Goal: Task Accomplishment & Management: Use online tool/utility

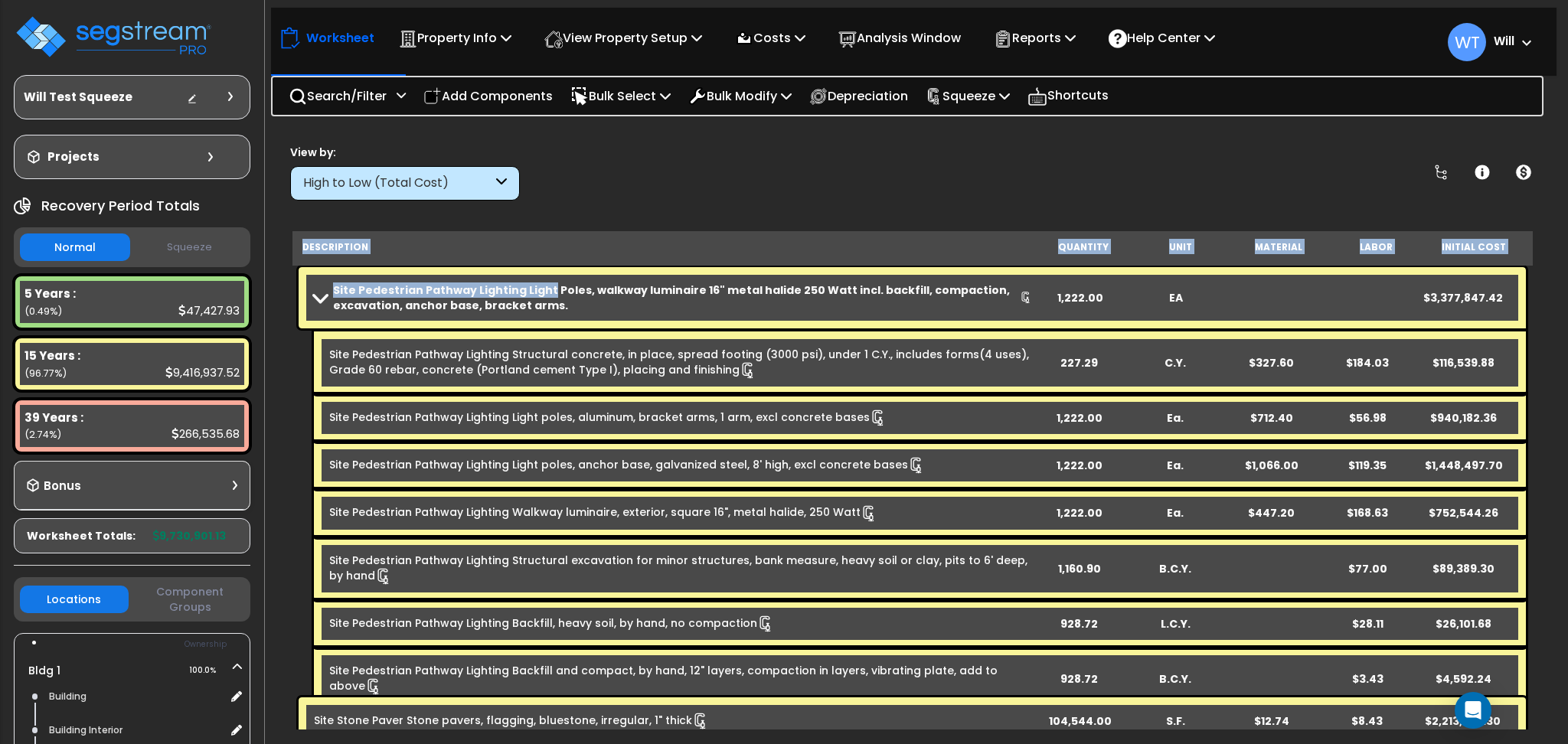
click at [522, 295] on b "Site Pedestrian Pathway Lighting Light Poles, walkway luminaire 16" metal halid…" at bounding box center [676, 298] width 687 height 31
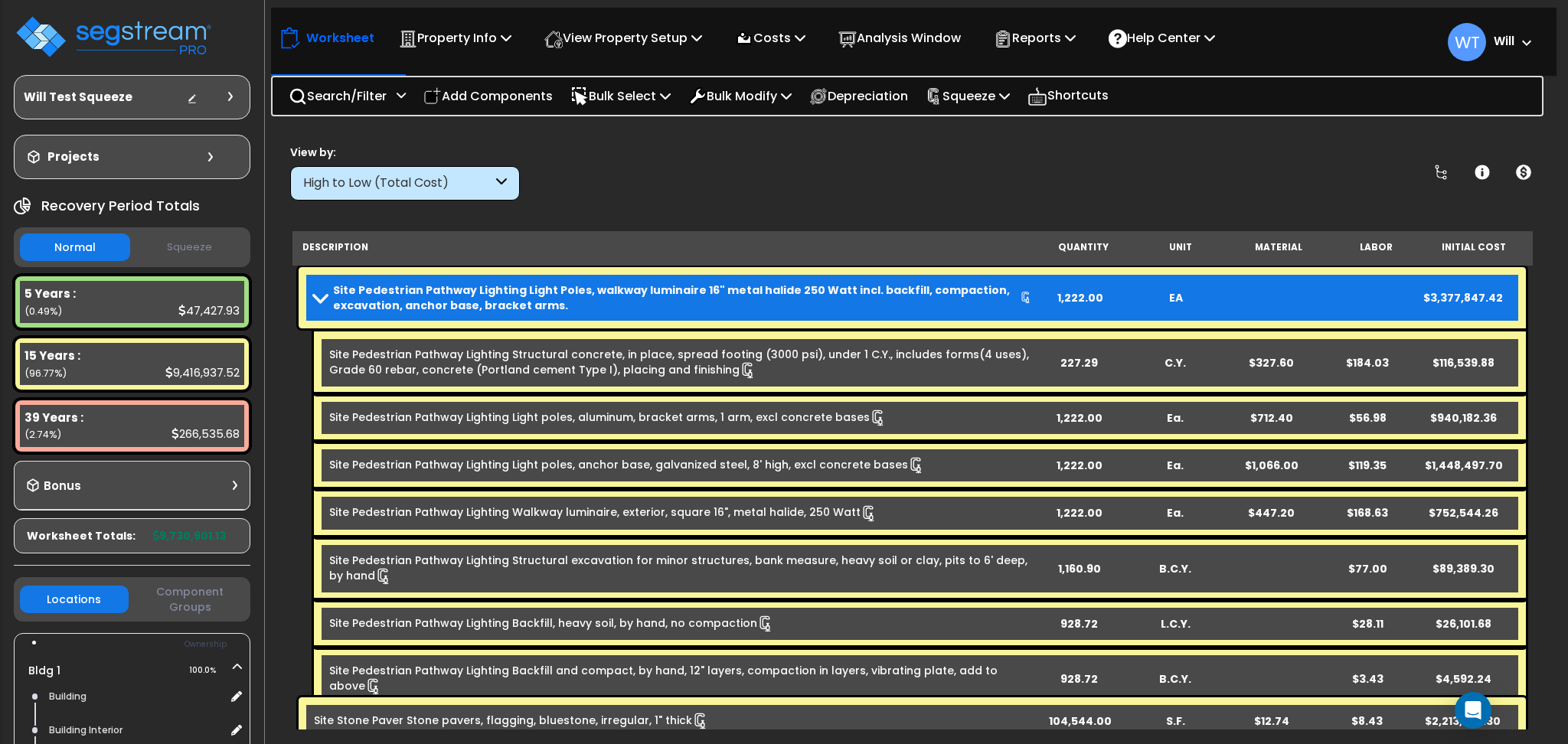
click at [347, 277] on div "Site Pedestrian Pathway Lighting Light Poles, walkway luminaire 16" metal halid…" at bounding box center [912, 298] width 1228 height 61
click at [310, 299] on span at bounding box center [320, 298] width 22 height 11
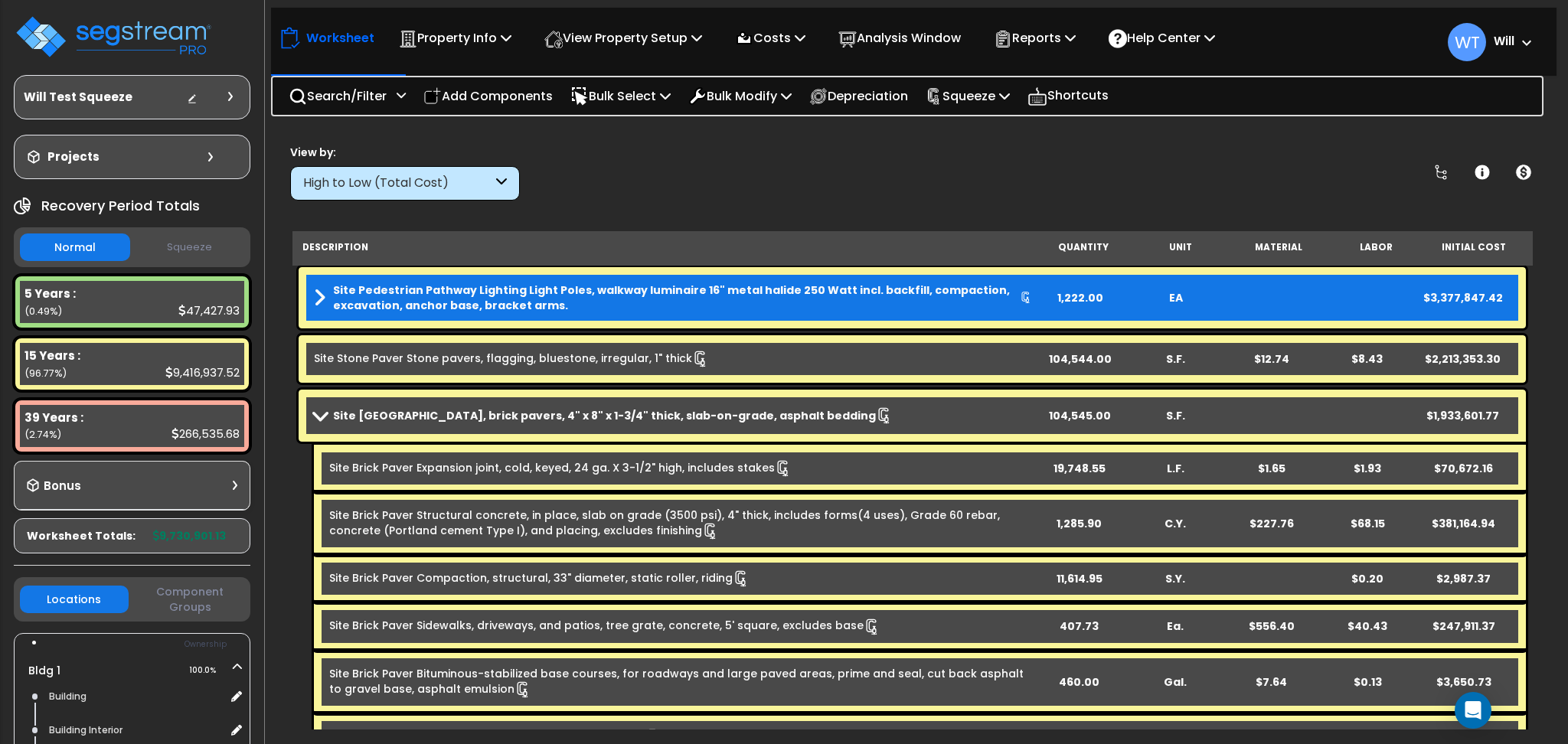
drag, startPoint x: 382, startPoint y: 301, endPoint x: 344, endPoint y: 296, distance: 38.3
click at [344, 296] on b "Site Pedestrian Pathway Lighting Light Poles, walkway luminaire 16" metal halid…" at bounding box center [676, 298] width 687 height 31
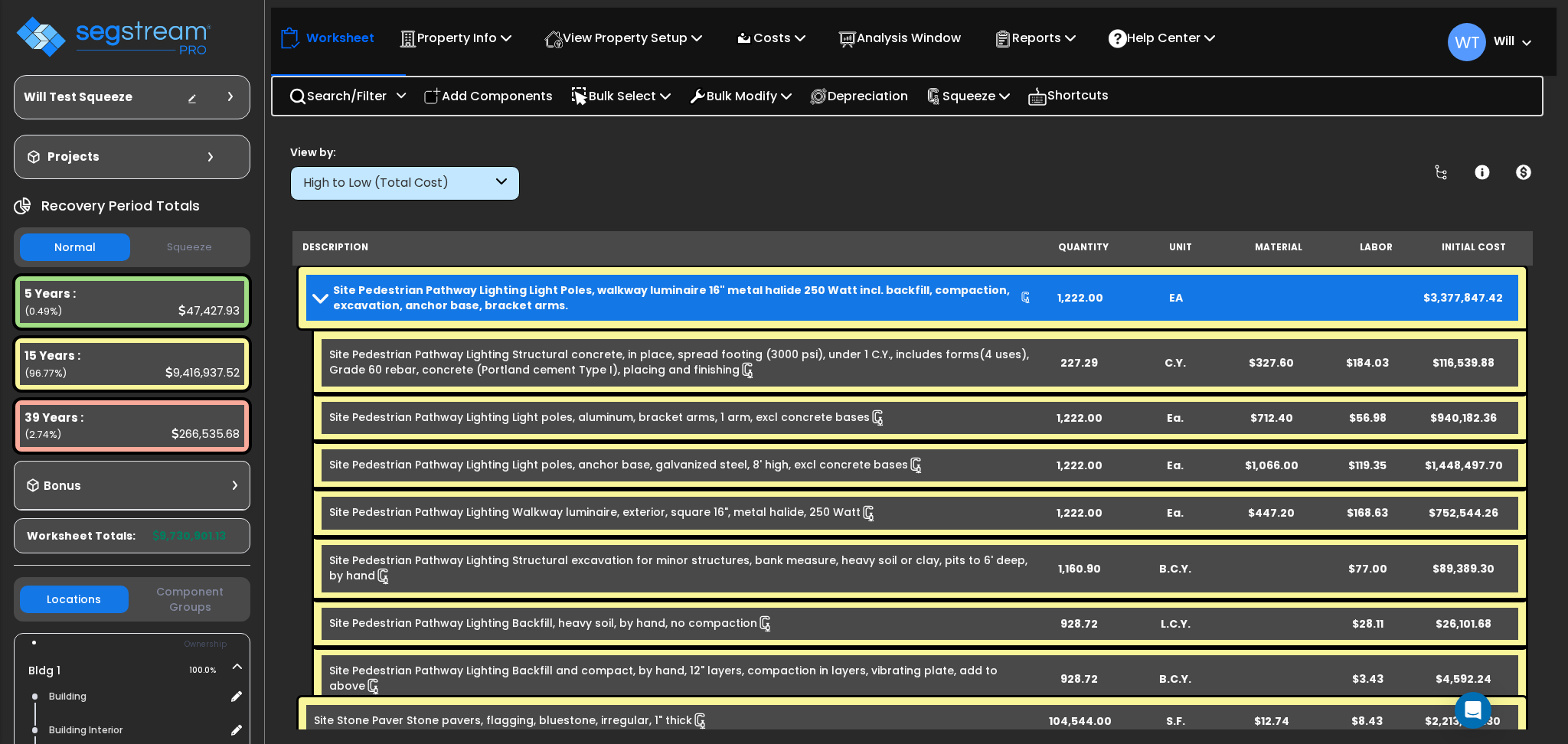
click at [366, 295] on b "Site Pedestrian Pathway Lighting Light Poles, walkway luminaire 16" metal halid…" at bounding box center [676, 298] width 687 height 31
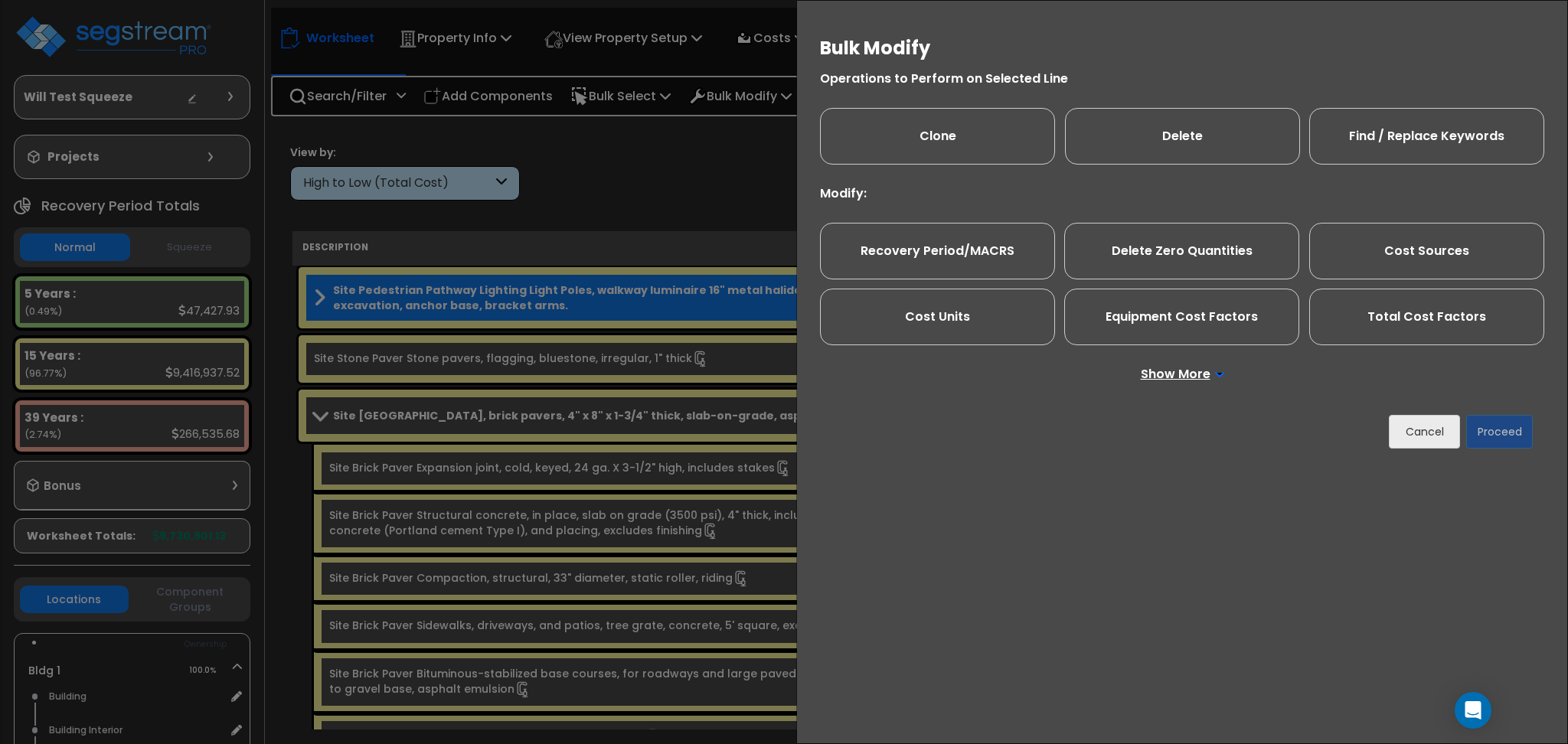
click at [1184, 368] on p "Show More" at bounding box center [1182, 374] width 83 height 12
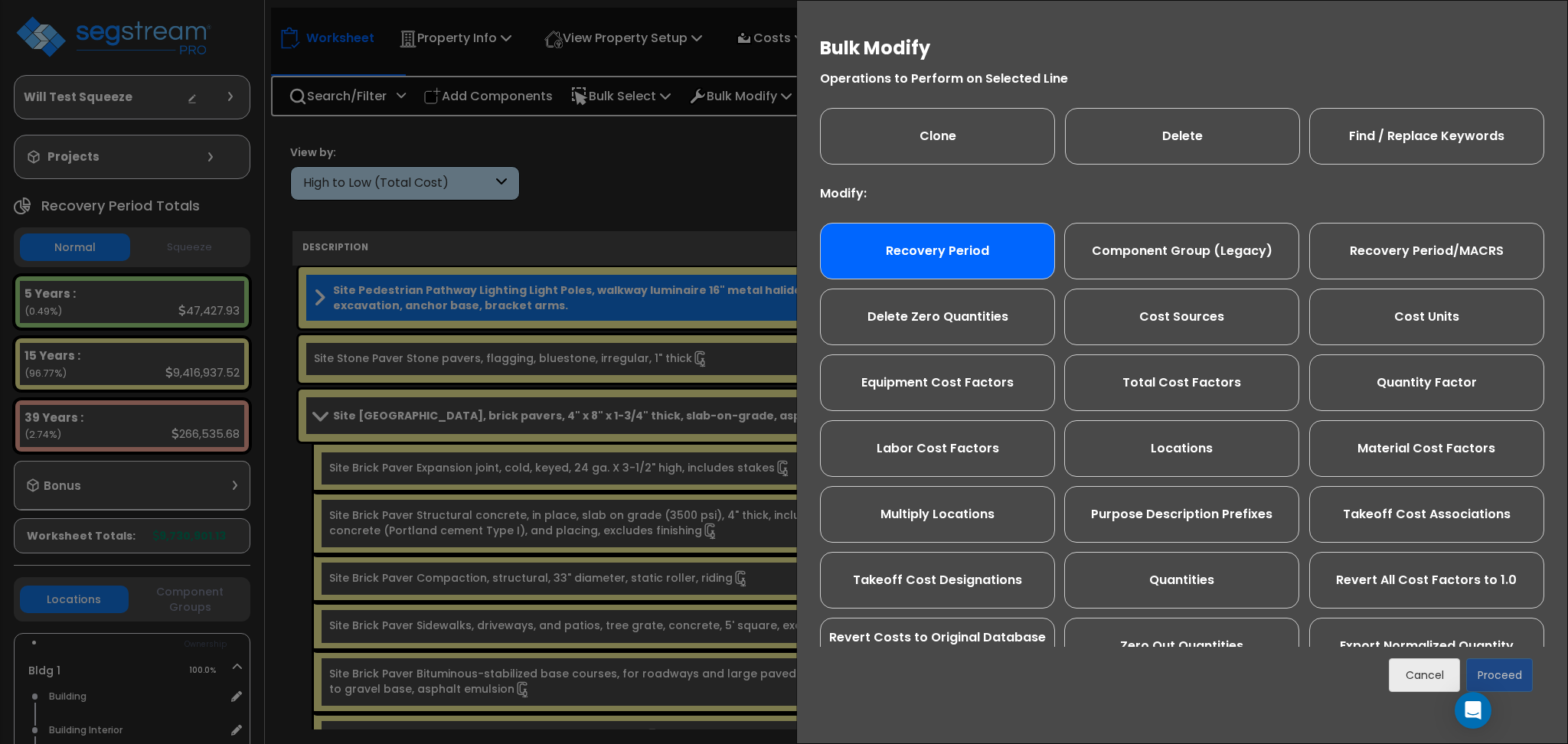
click at [915, 261] on div "Recovery Period" at bounding box center [937, 252] width 235 height 57
click at [1516, 675] on button "Proceed" at bounding box center [1499, 675] width 66 height 34
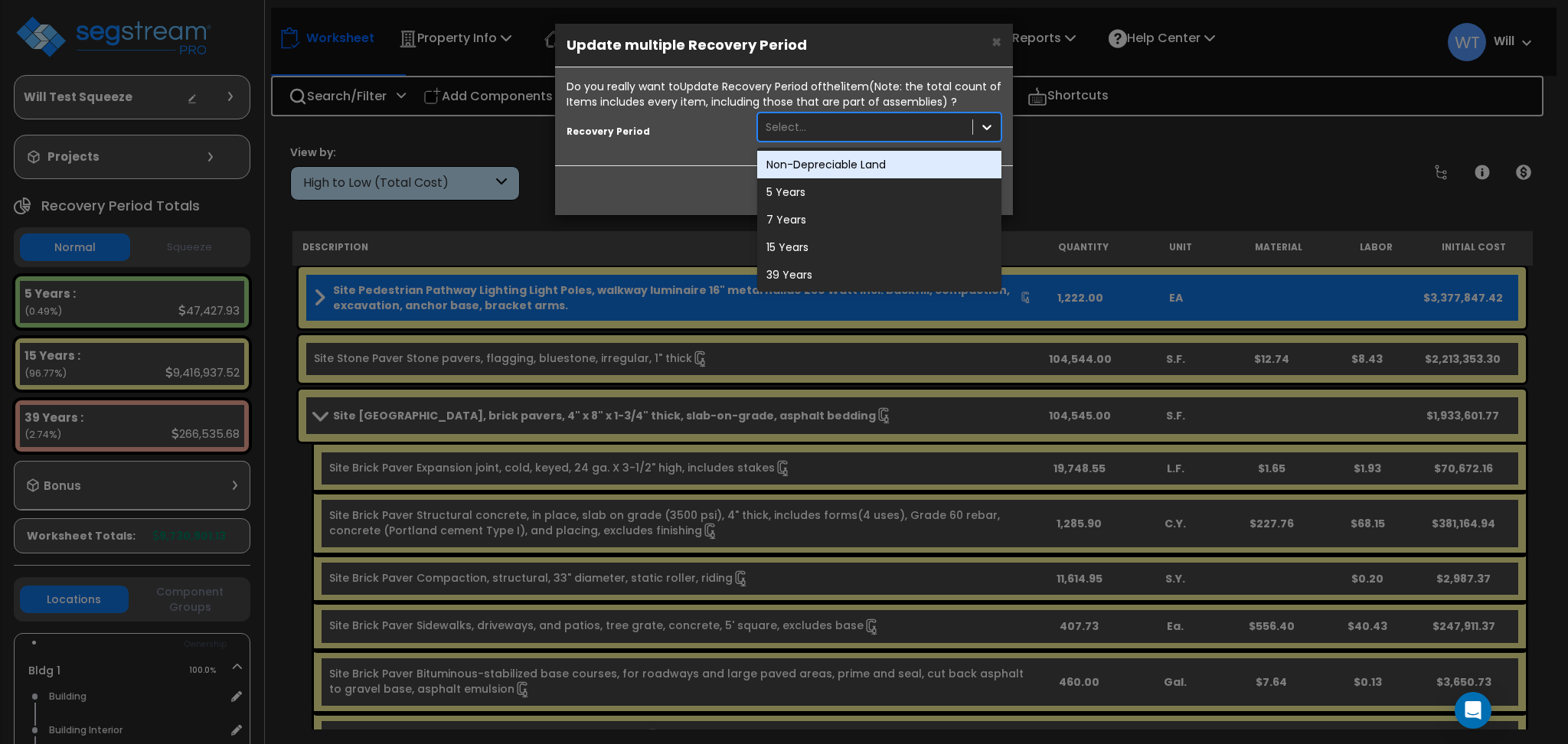
click at [865, 128] on div "Select..." at bounding box center [864, 127] width 214 height 24
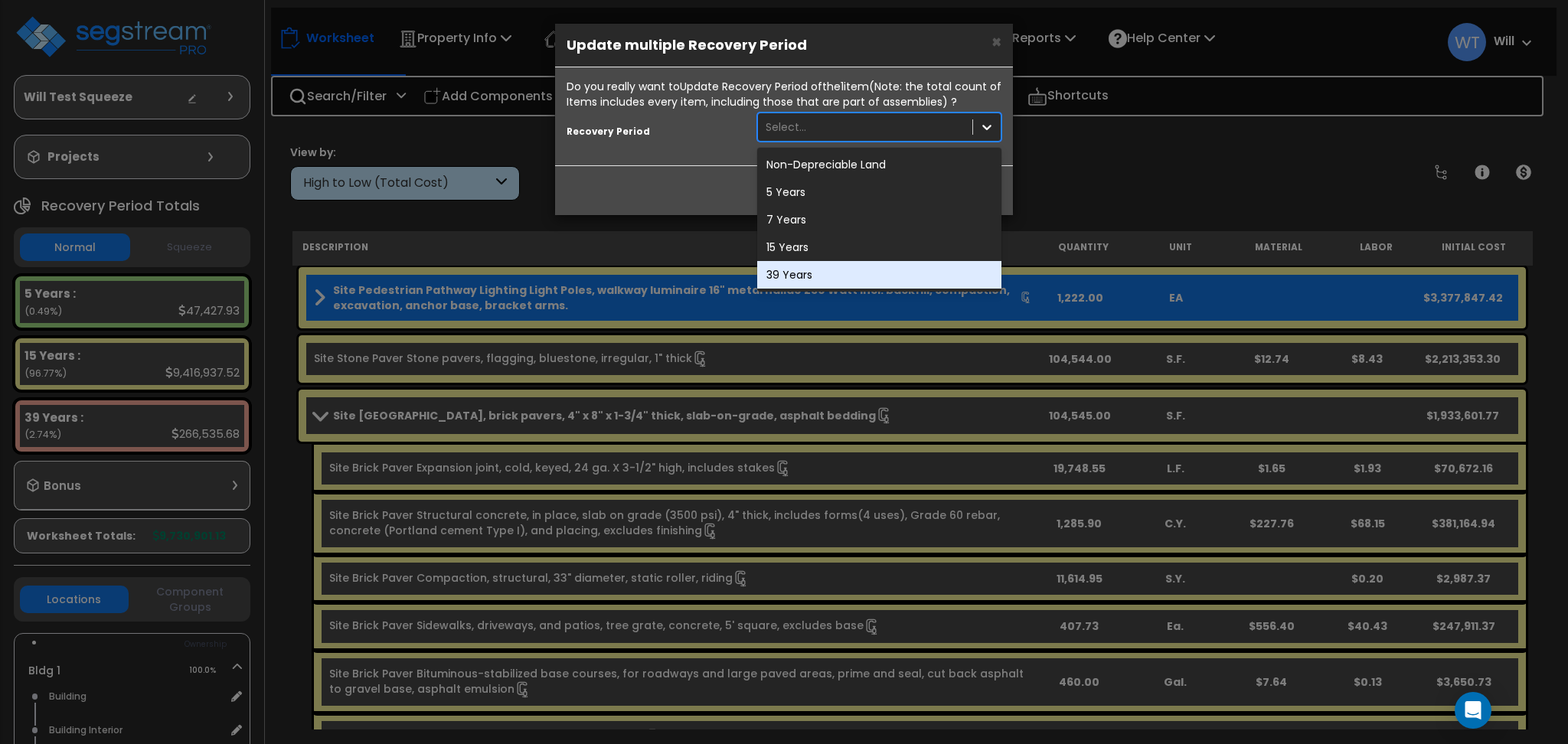
click at [835, 264] on div "39 Years" at bounding box center [879, 275] width 244 height 27
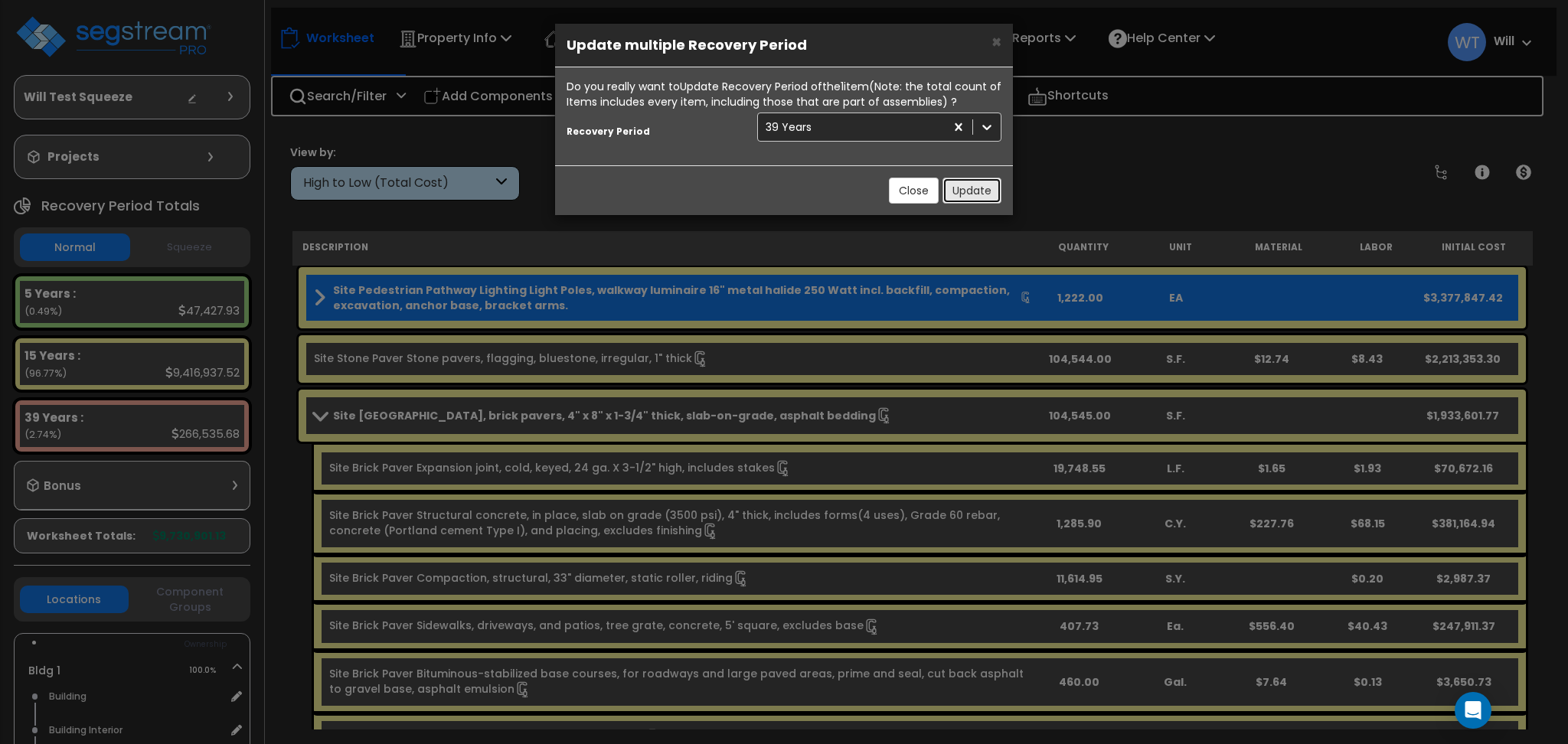
click at [978, 197] on button "Update" at bounding box center [972, 191] width 59 height 26
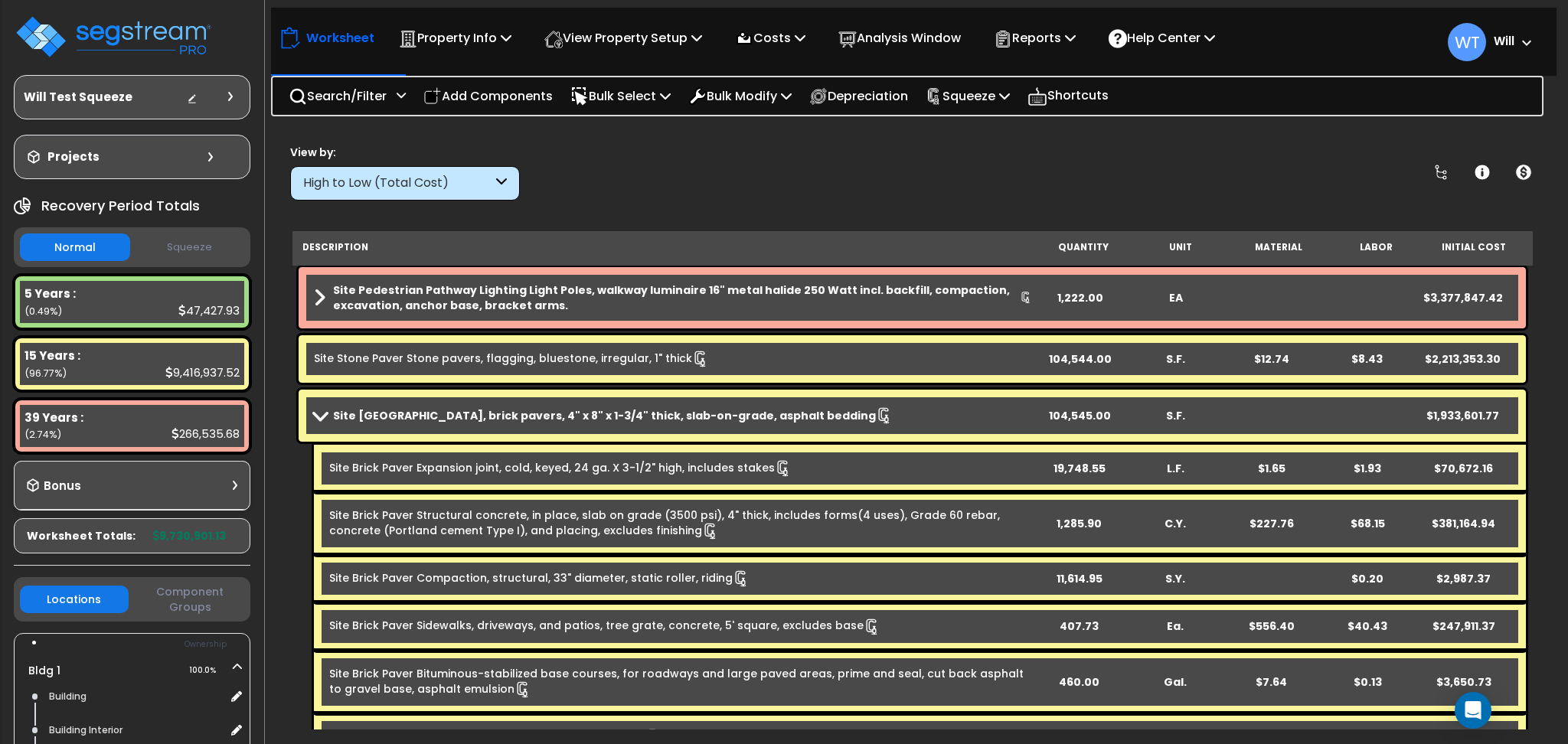
click at [475, 300] on b "Site Pedestrian Pathway Lighting Light Poles, walkway luminaire 16" metal halid…" at bounding box center [676, 298] width 687 height 31
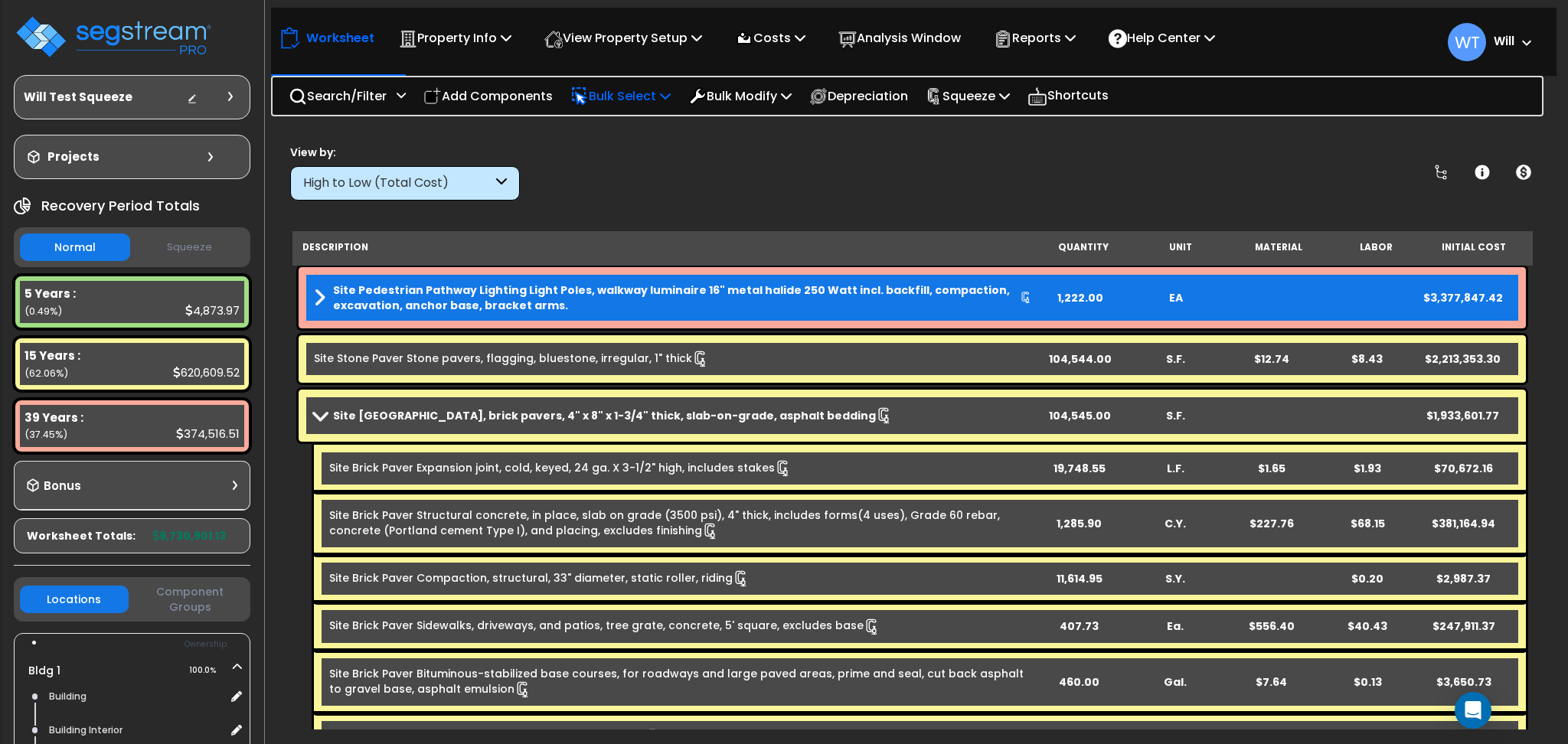
click at [636, 101] on p "Bulk Select" at bounding box center [620, 96] width 100 height 21
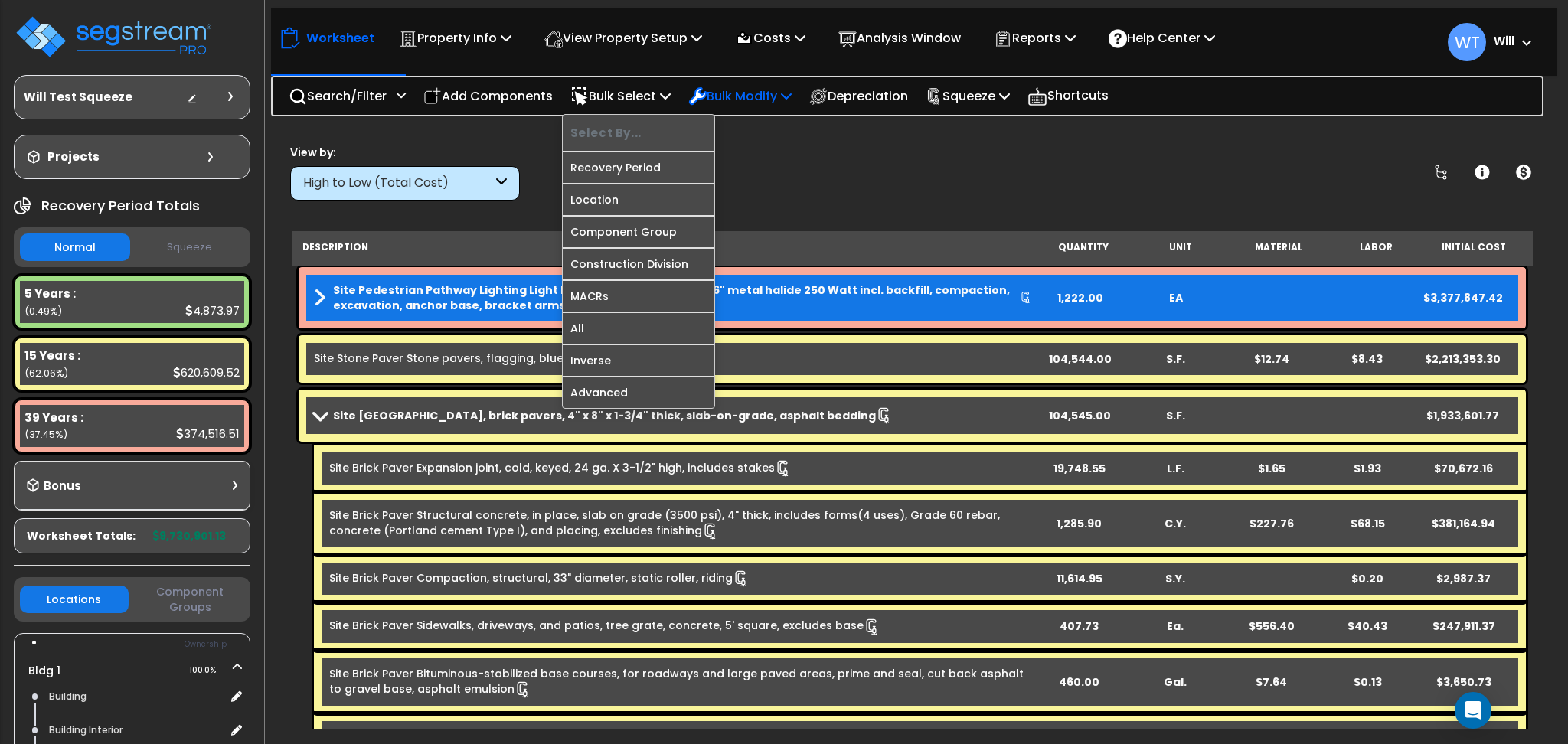
click at [706, 93] on icon at bounding box center [698, 96] width 16 height 16
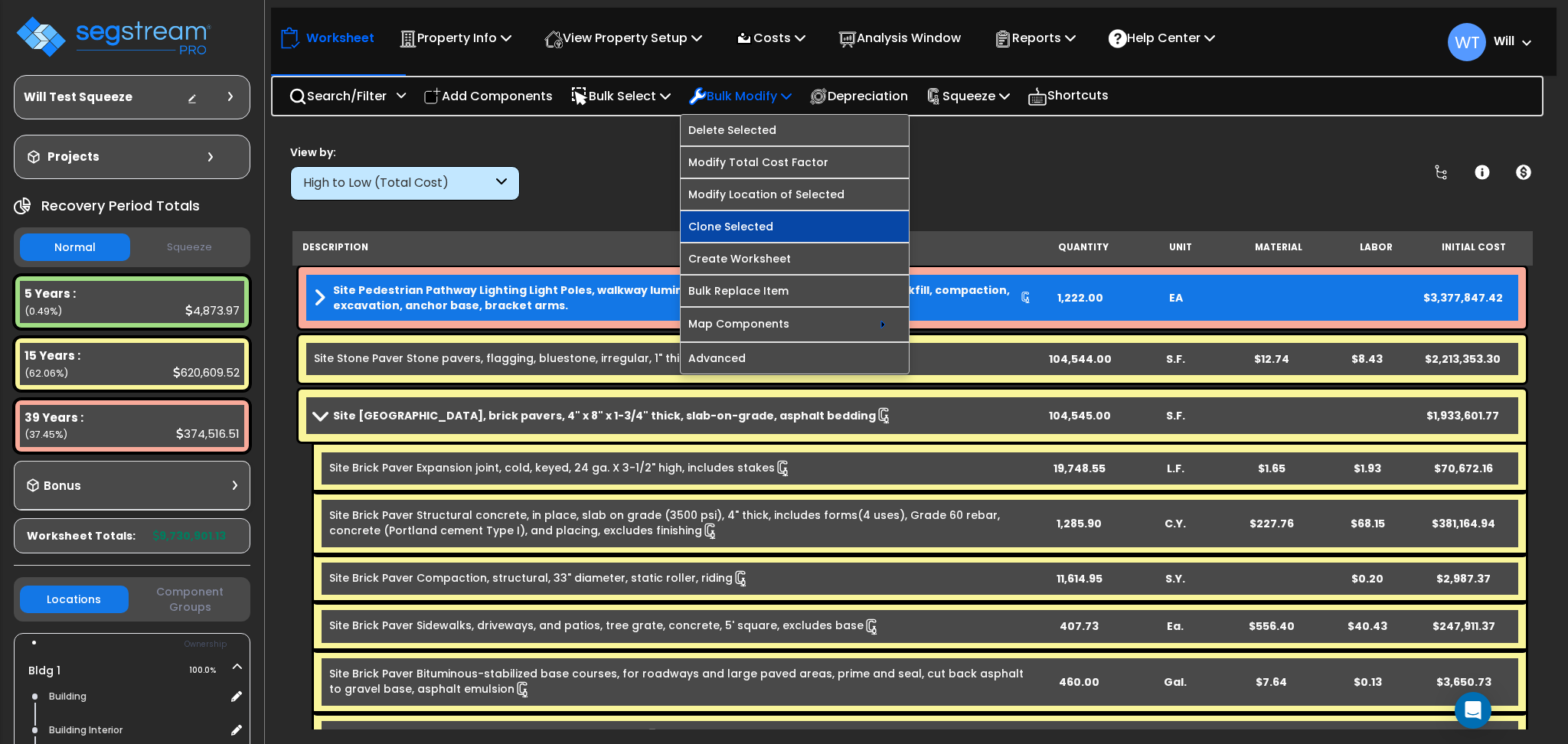
click at [757, 221] on link "Clone Selected" at bounding box center [795, 226] width 228 height 31
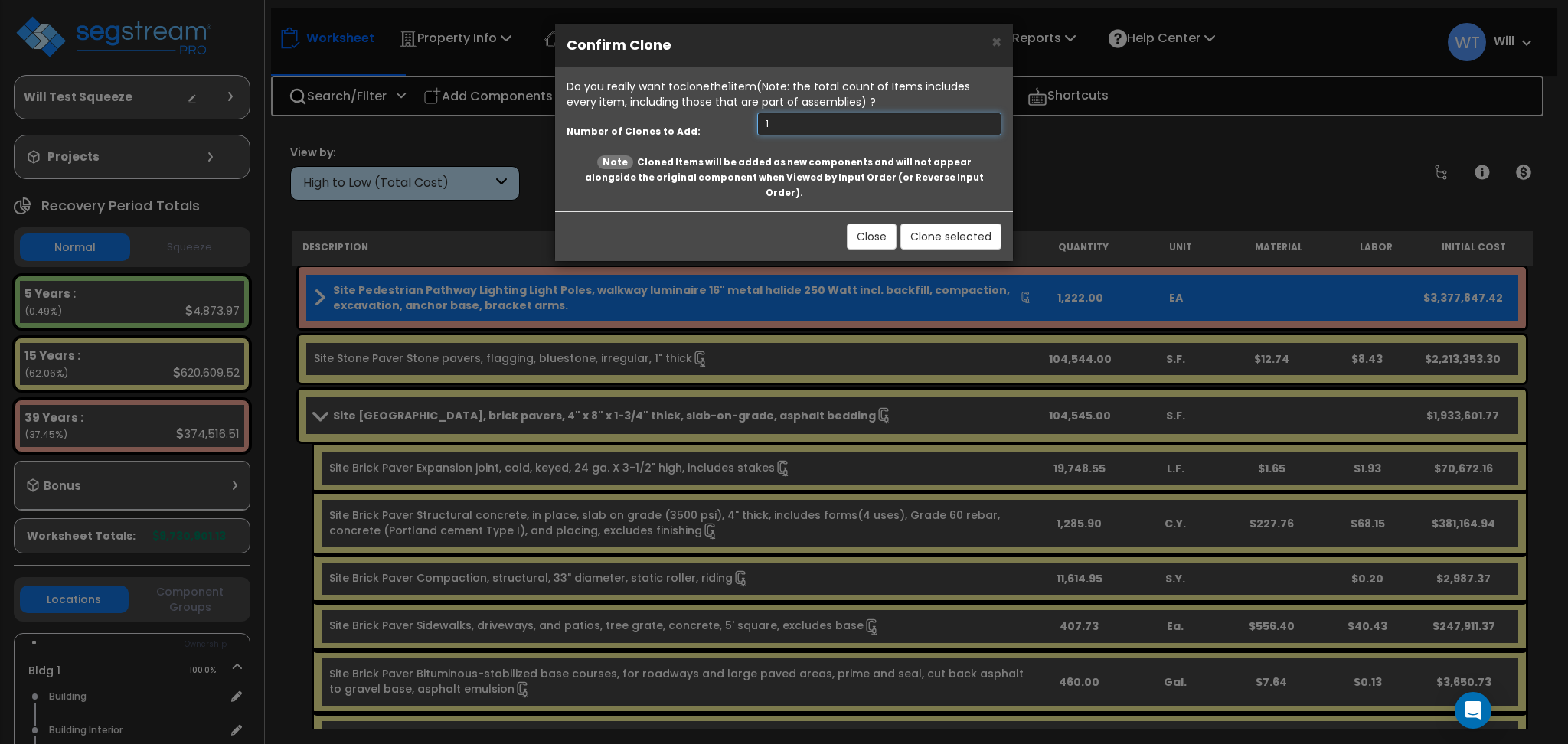
type input "1"
click at [987, 122] on input "1" at bounding box center [879, 124] width 244 height 23
click at [969, 223] on button "Clone selected" at bounding box center [951, 236] width 101 height 26
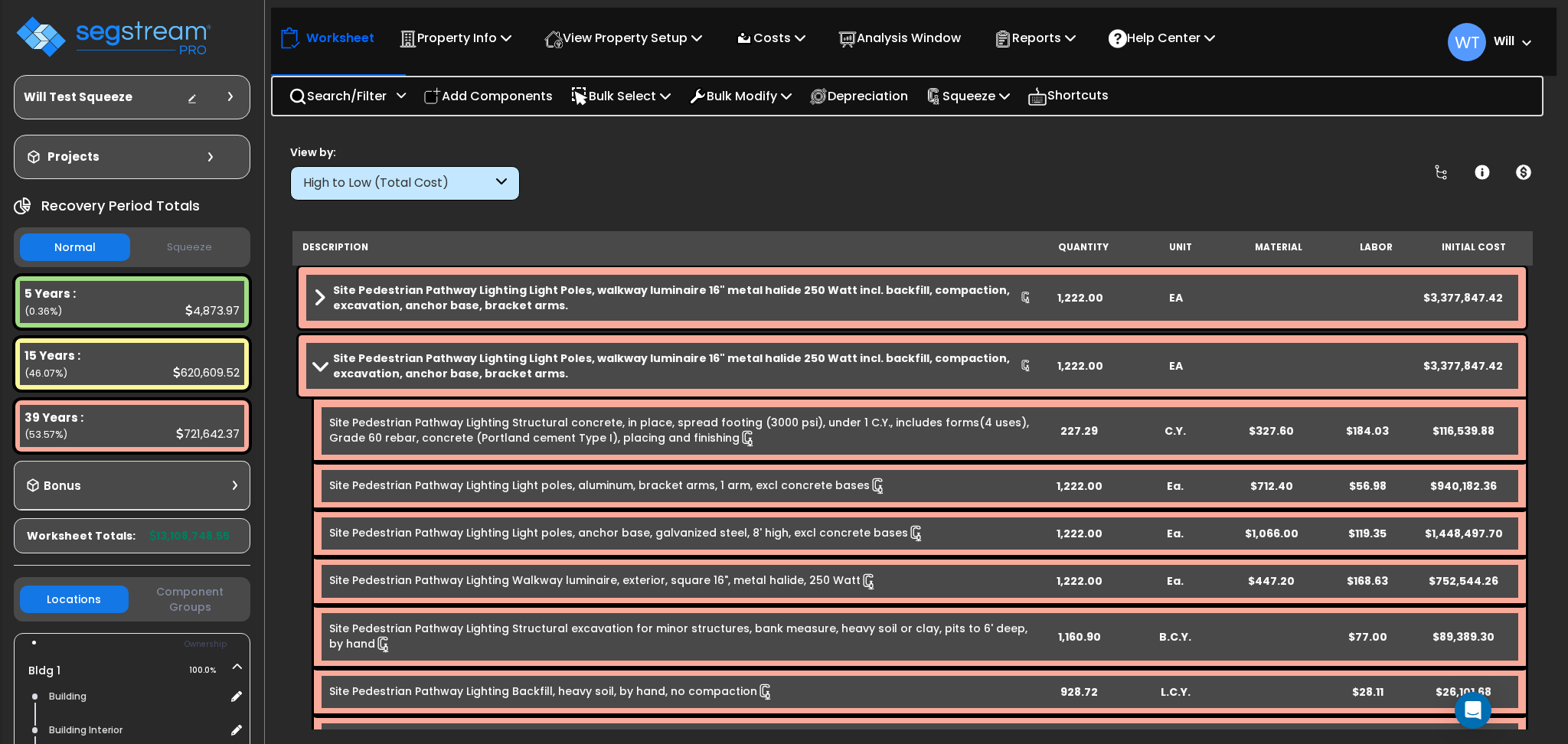
click at [317, 294] on span at bounding box center [319, 298] width 11 height 22
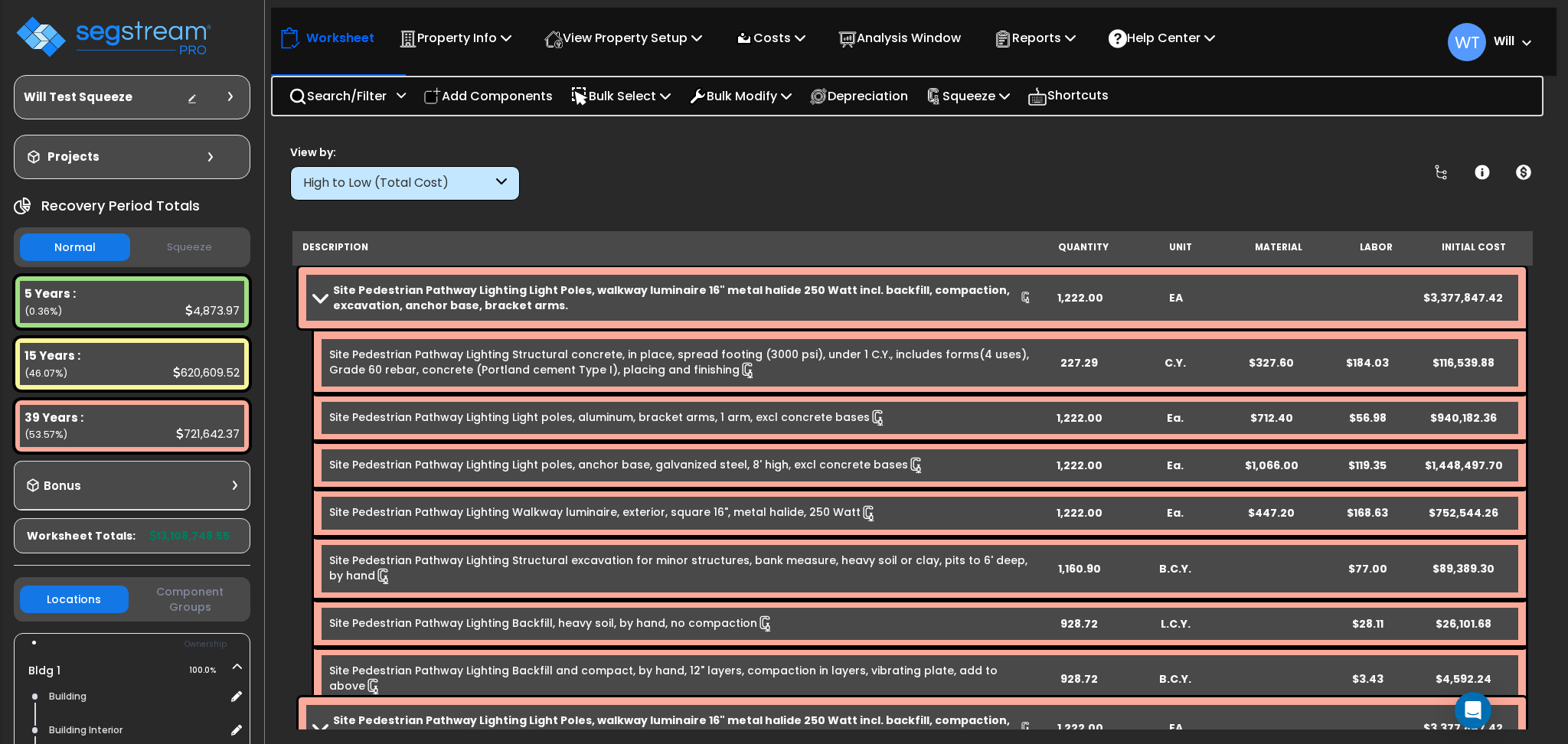
click at [317, 294] on span at bounding box center [320, 298] width 22 height 11
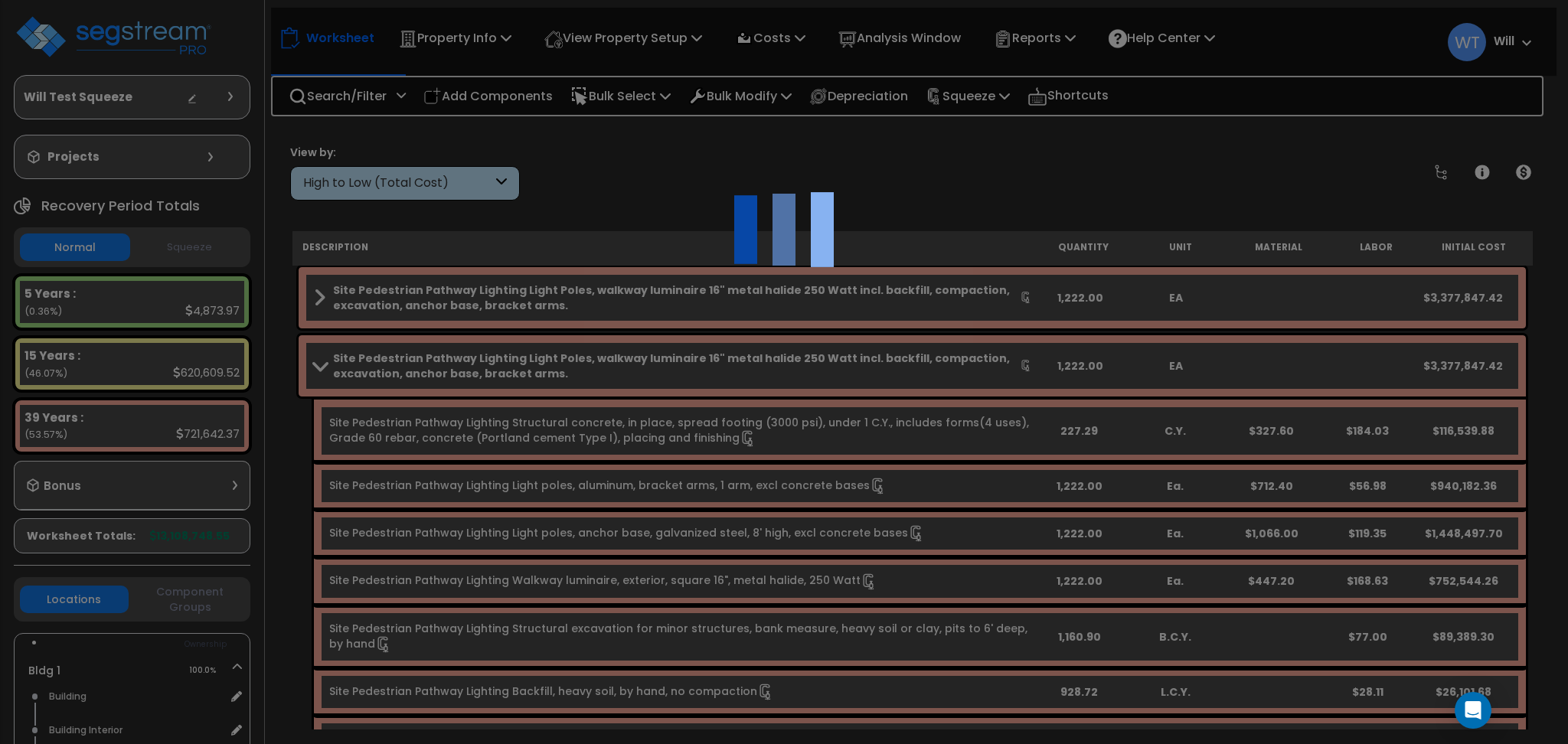
click at [1038, 233] on div at bounding box center [784, 372] width 1568 height 744
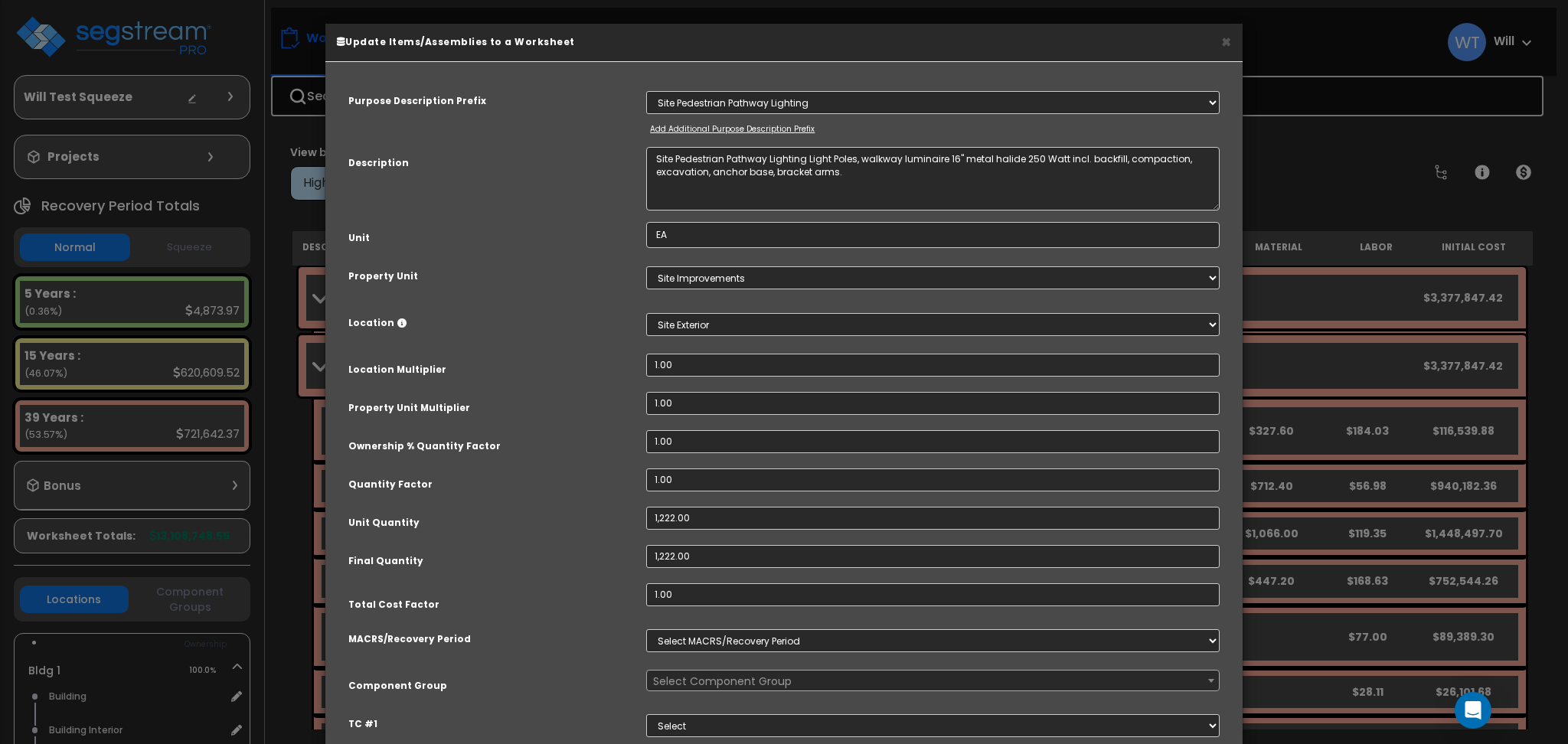
select select "3669"
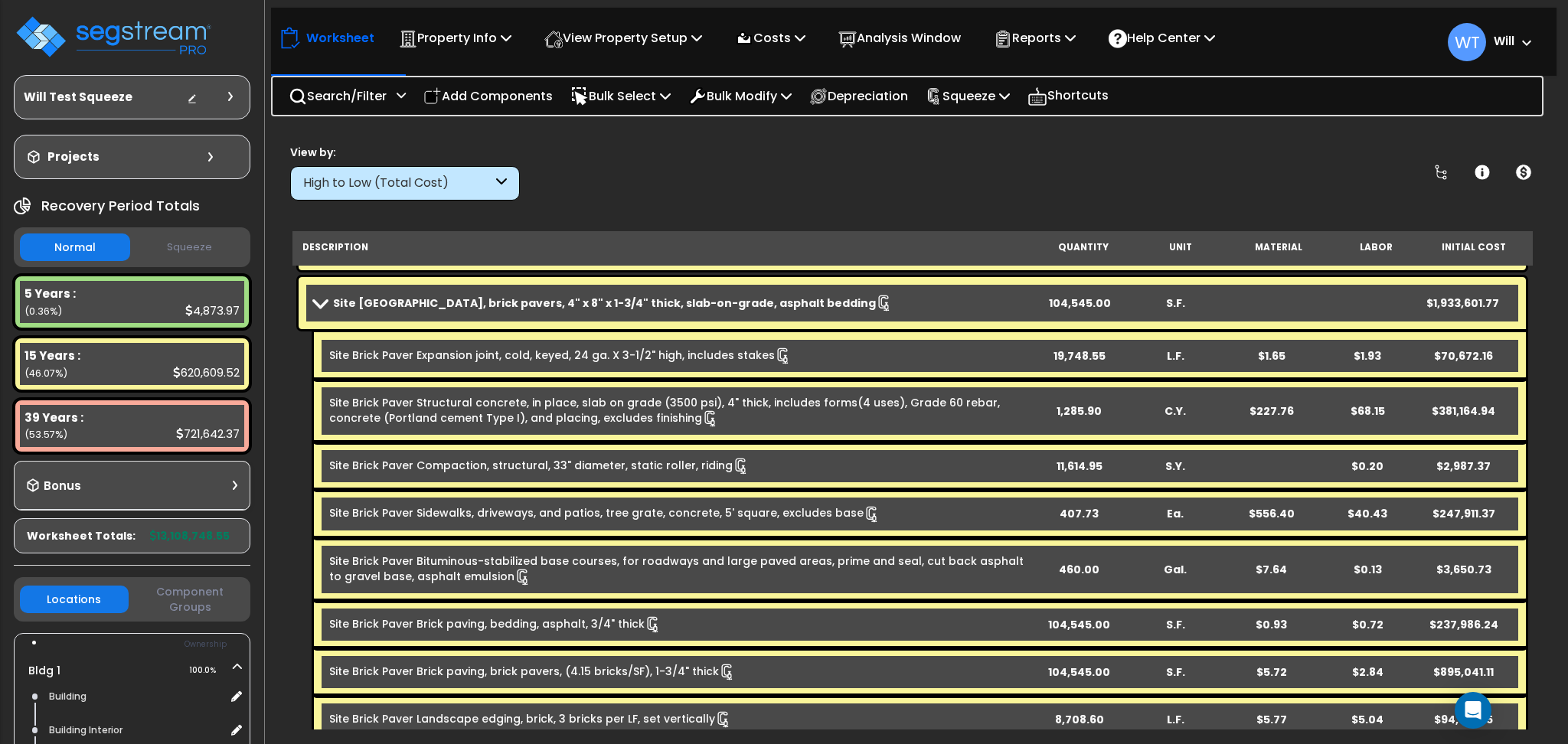
scroll to position [919, 0]
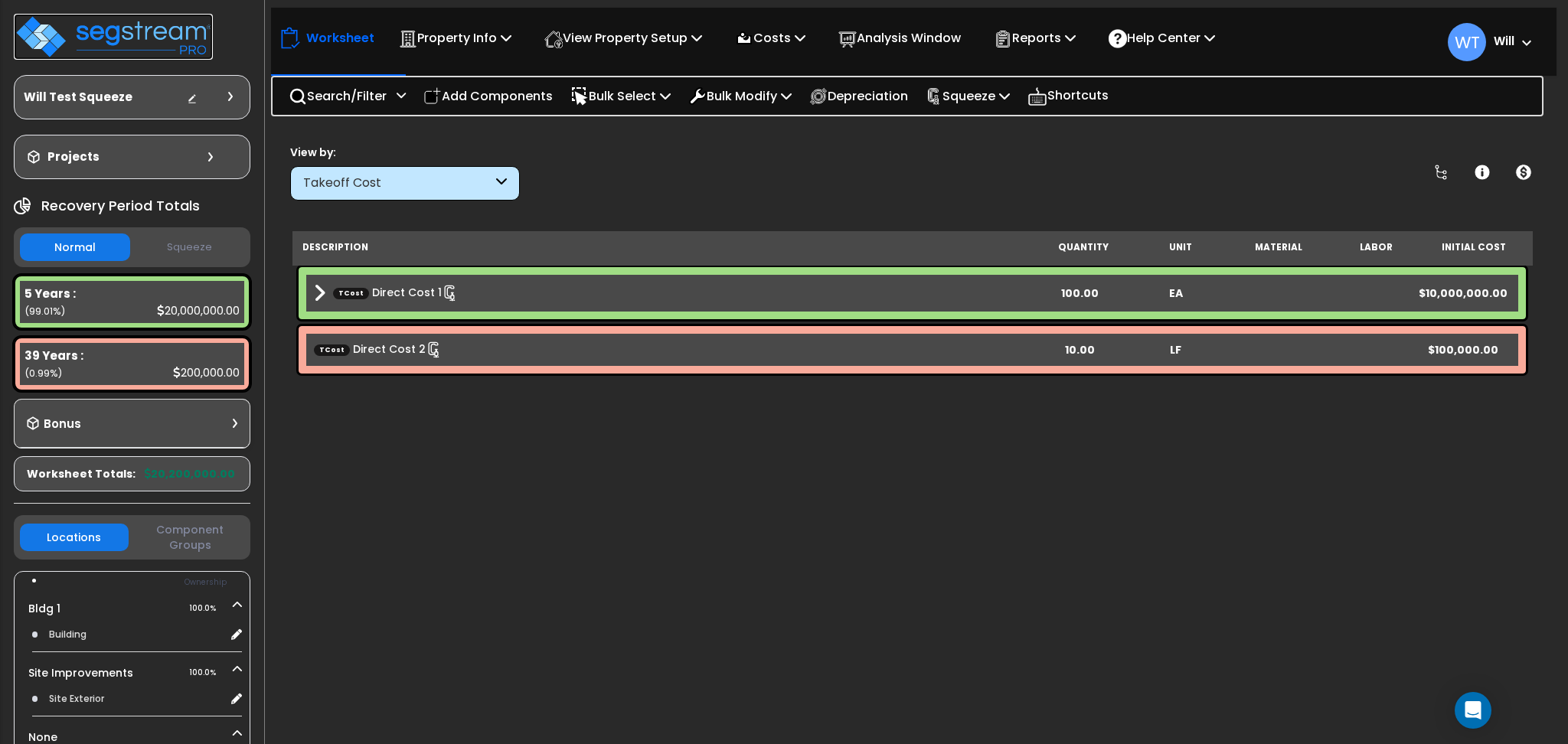
scroll to position [67, 0]
